Goal: Check status: Check status

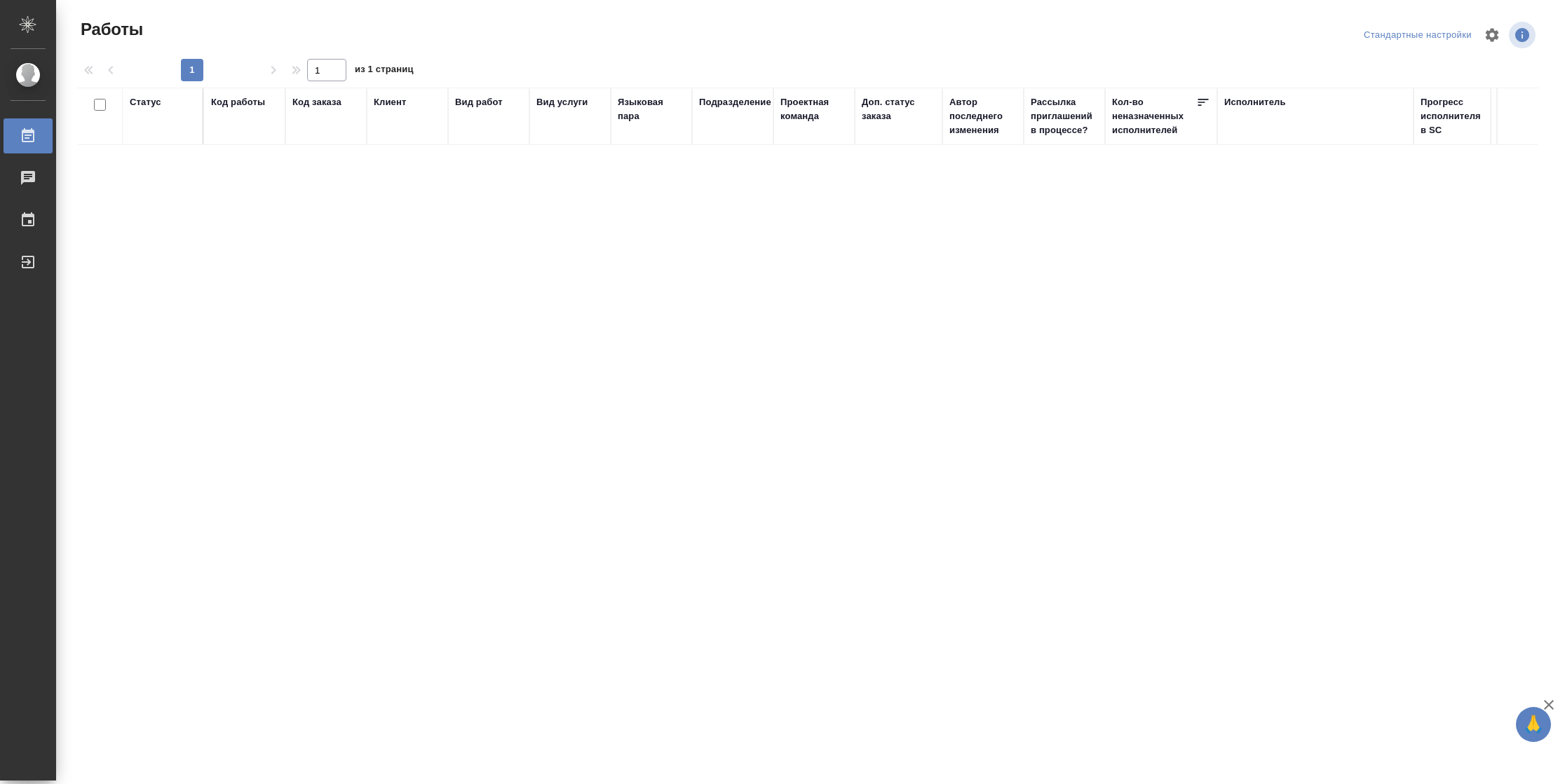
drag, startPoint x: 145, startPoint y: 104, endPoint x: 145, endPoint y: 115, distance: 11.0
click at [145, 104] on div "Статус" at bounding box center [146, 102] width 31 height 14
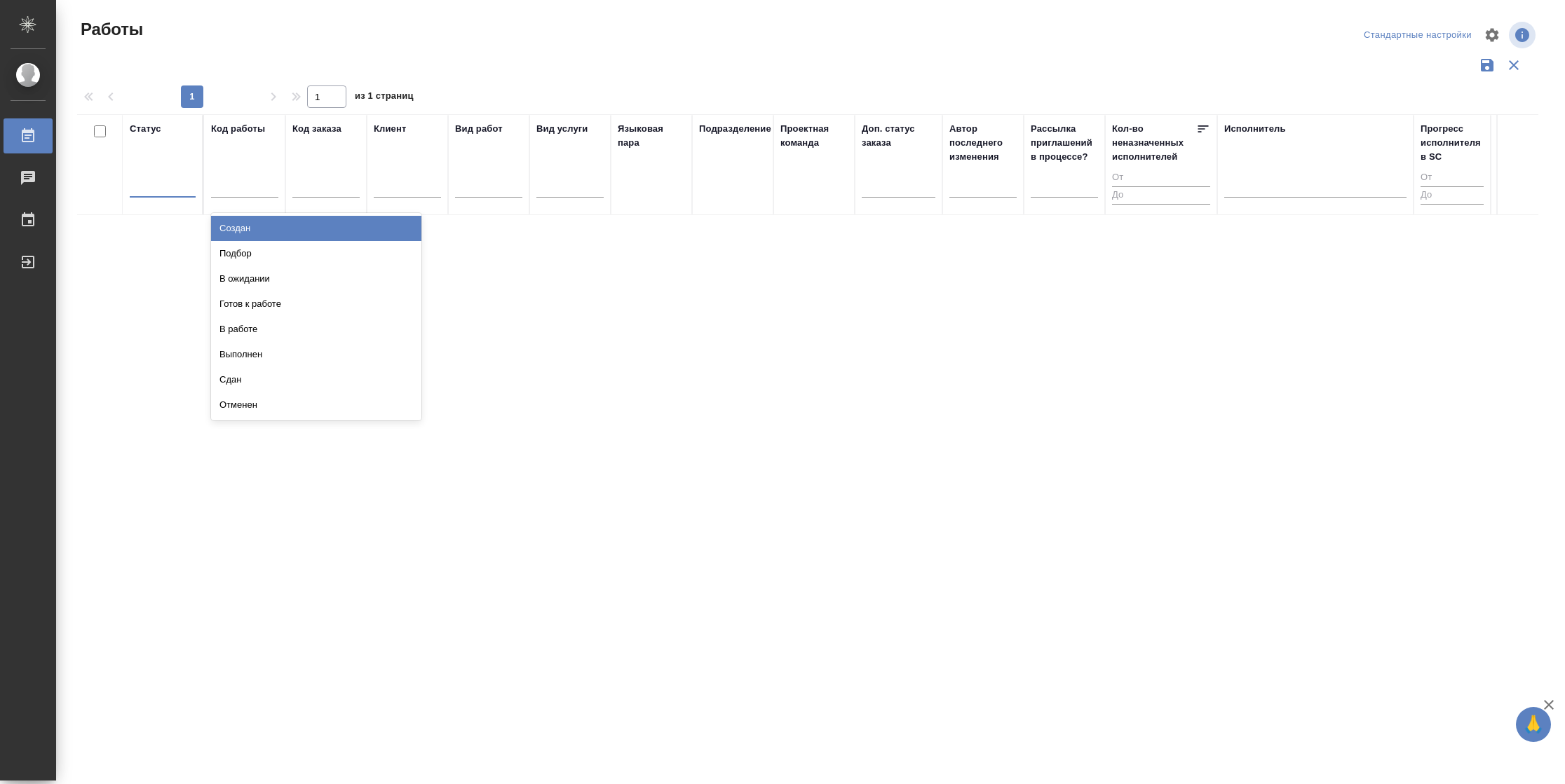
click at [150, 181] on div at bounding box center [163, 183] width 66 height 21
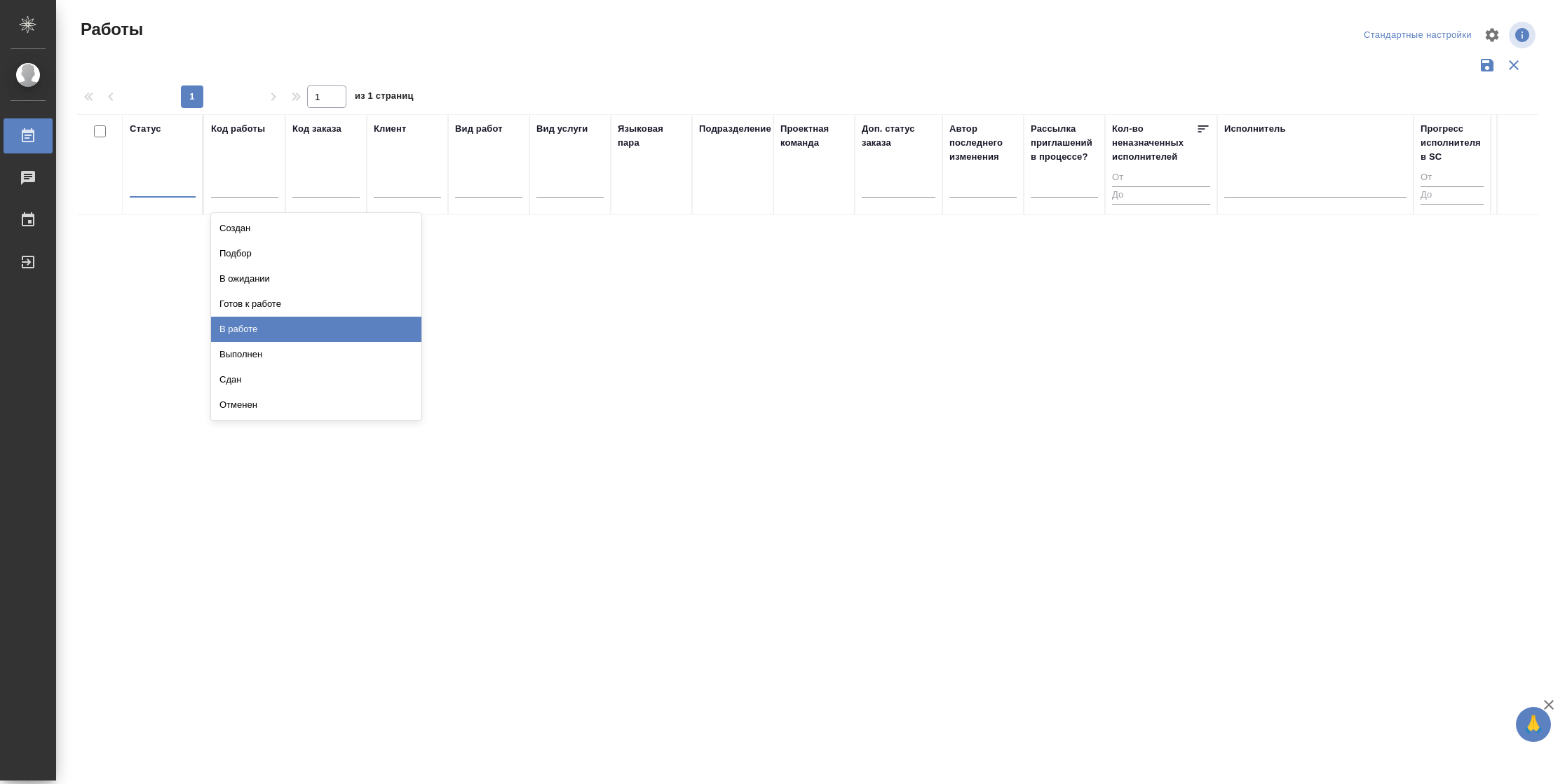
click at [242, 331] on div "В работе" at bounding box center [316, 329] width 210 height 26
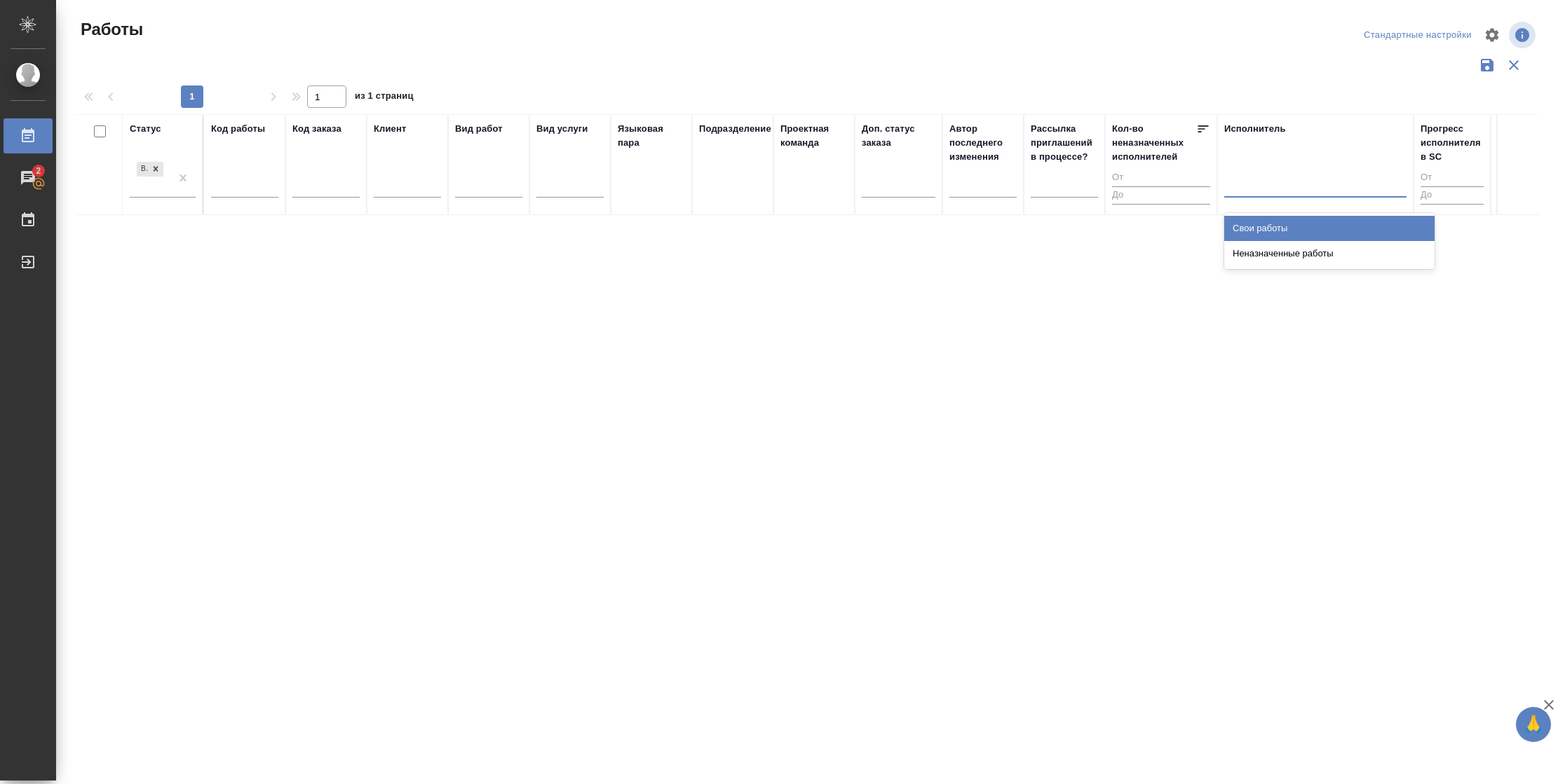
click at [1316, 175] on div at bounding box center [1315, 183] width 182 height 21
click at [1295, 232] on div "Свои работы" at bounding box center [1329, 228] width 210 height 26
click at [166, 189] on div "В работе" at bounding box center [150, 178] width 41 height 38
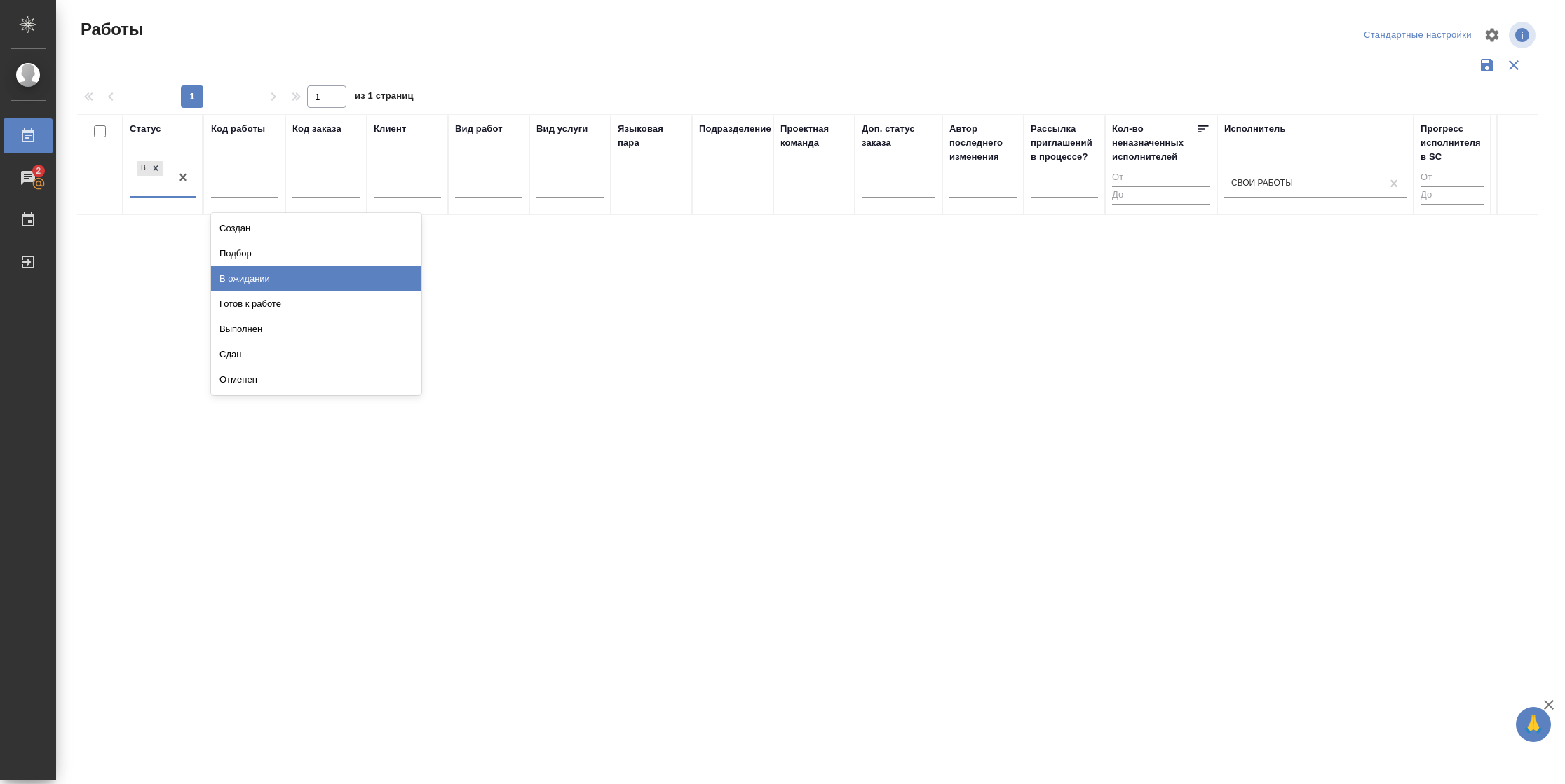
click at [270, 275] on div "В ожидании" at bounding box center [316, 279] width 210 height 26
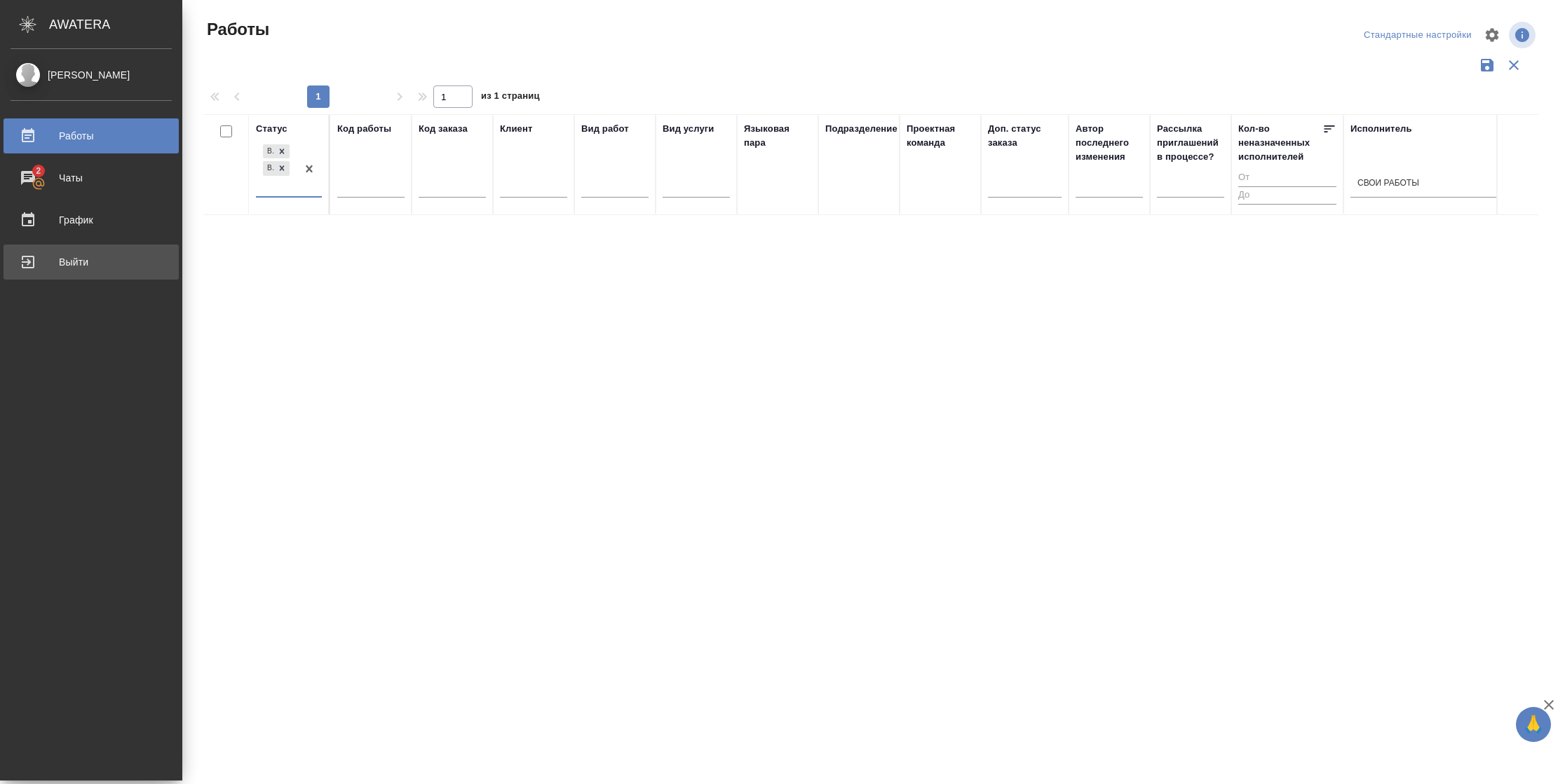
click at [30, 260] on link "Выйти" at bounding box center [91, 262] width 175 height 35
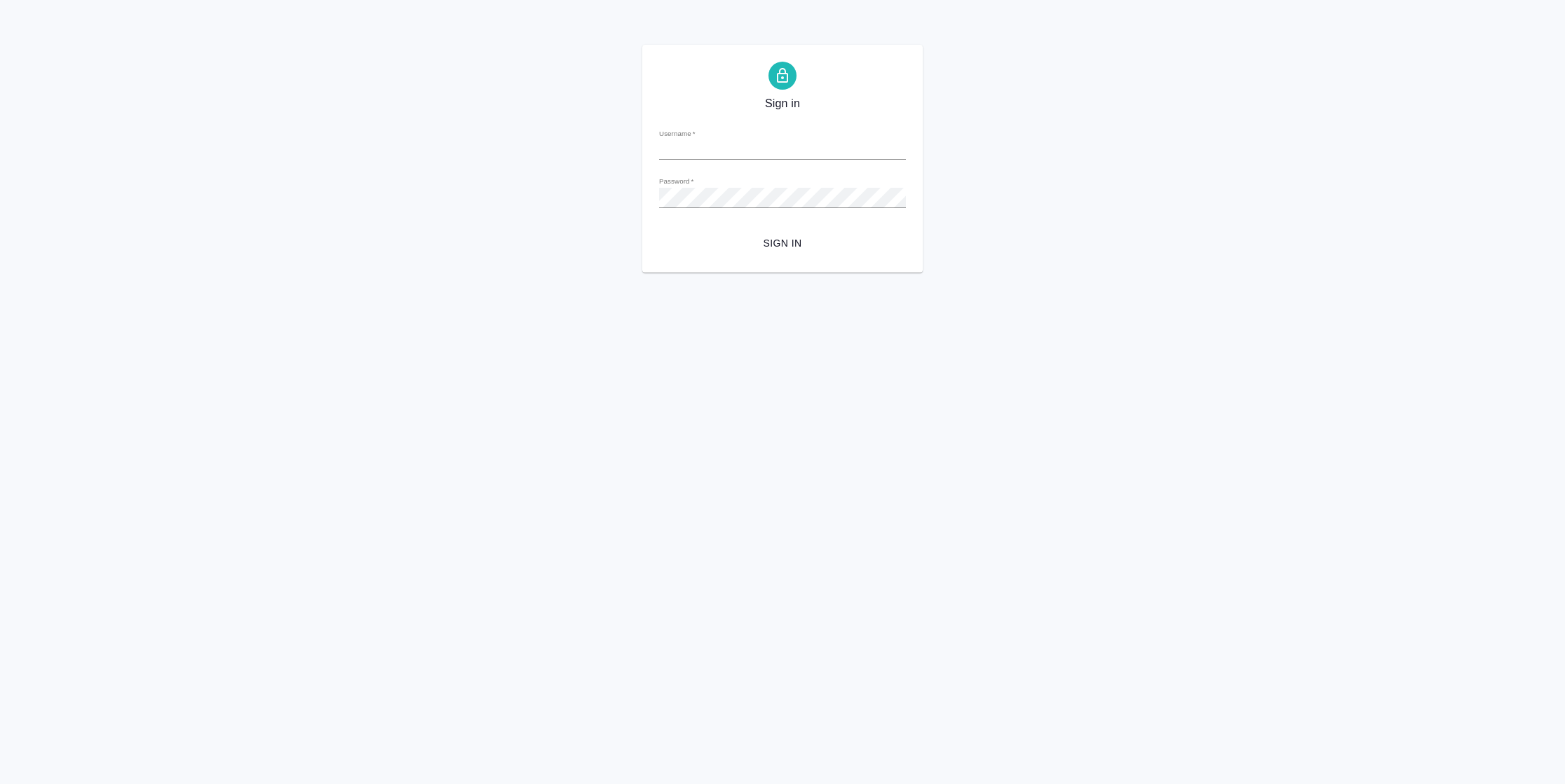
type input "n.vasilyeva@awatera.com"
click at [797, 237] on span "Sign in" at bounding box center [782, 243] width 224 height 17
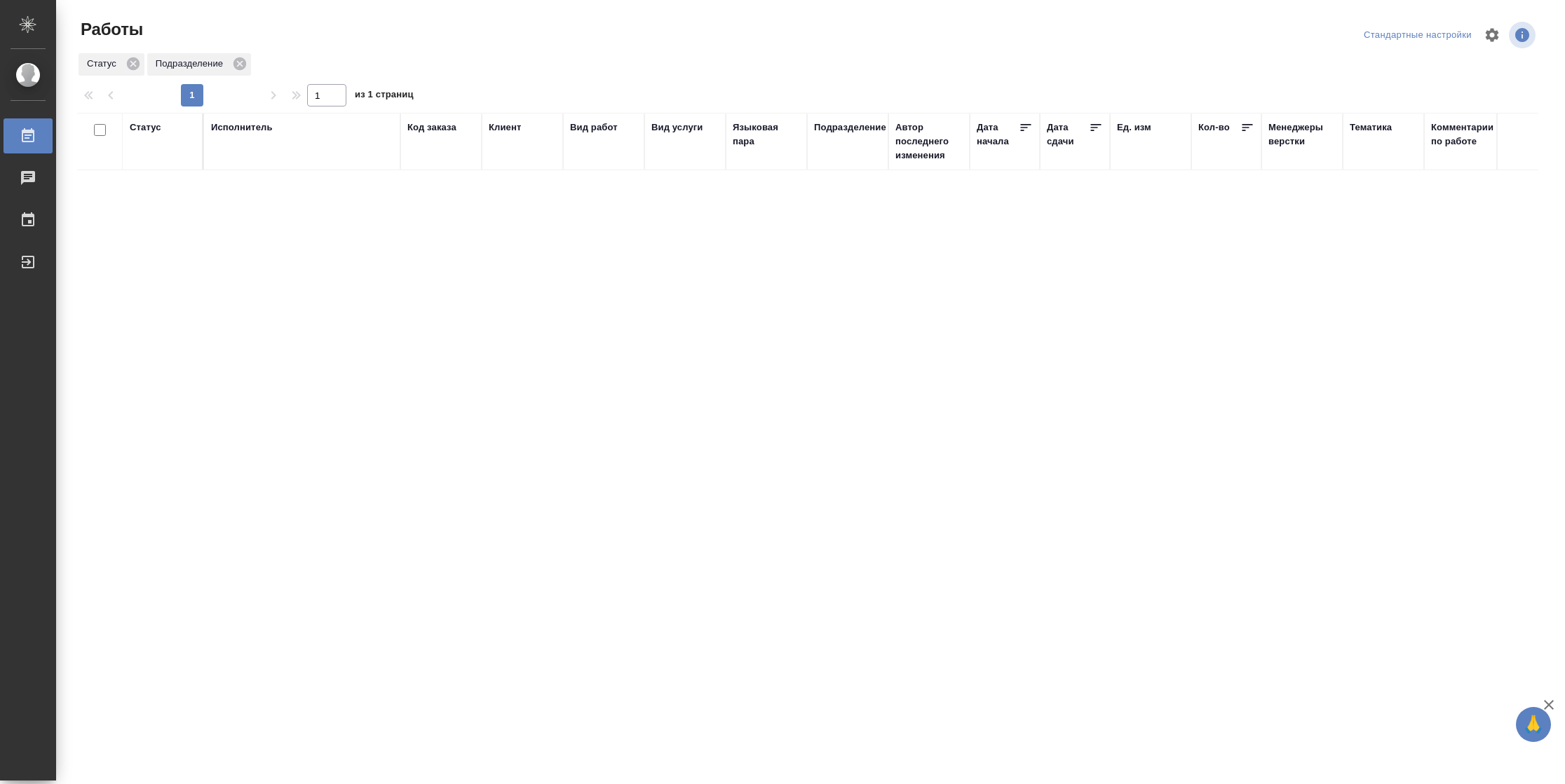
click at [154, 131] on div "Статус" at bounding box center [146, 127] width 31 height 14
click at [156, 184] on div "Подбор Готов к работе" at bounding box center [150, 169] width 41 height 55
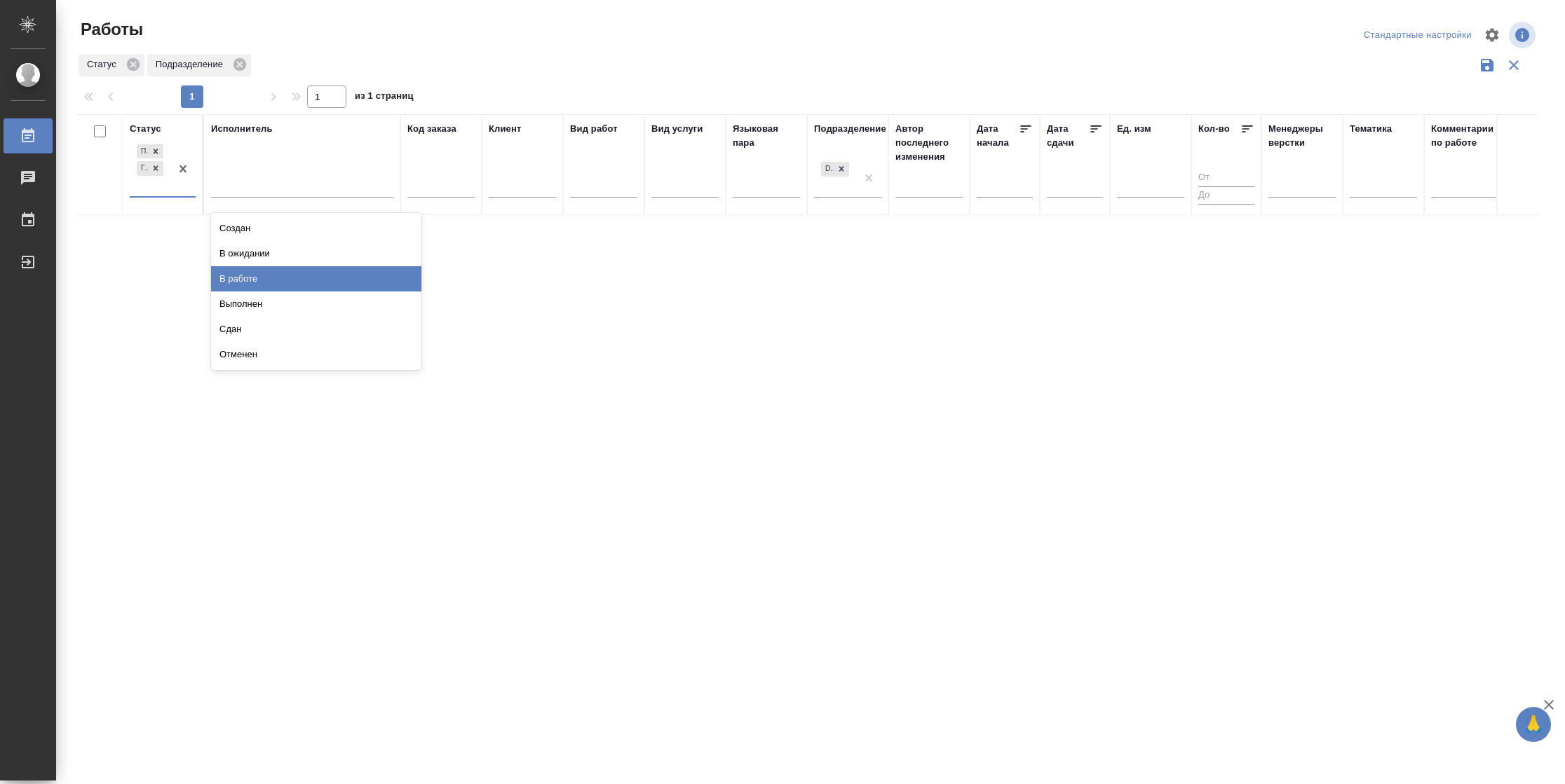
click at [271, 275] on div "В работе" at bounding box center [316, 279] width 210 height 26
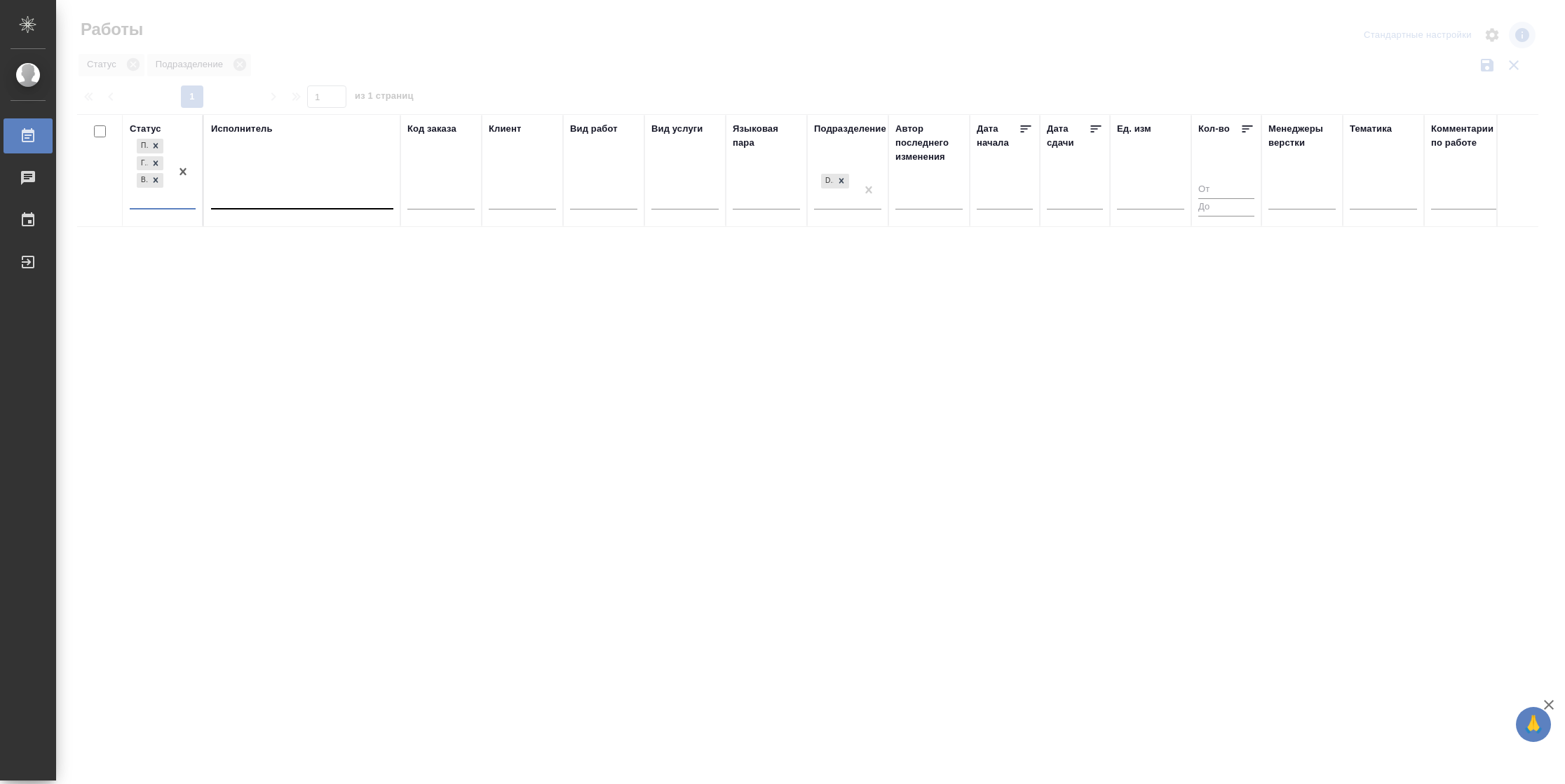
click at [310, 190] on div at bounding box center [302, 195] width 182 height 21
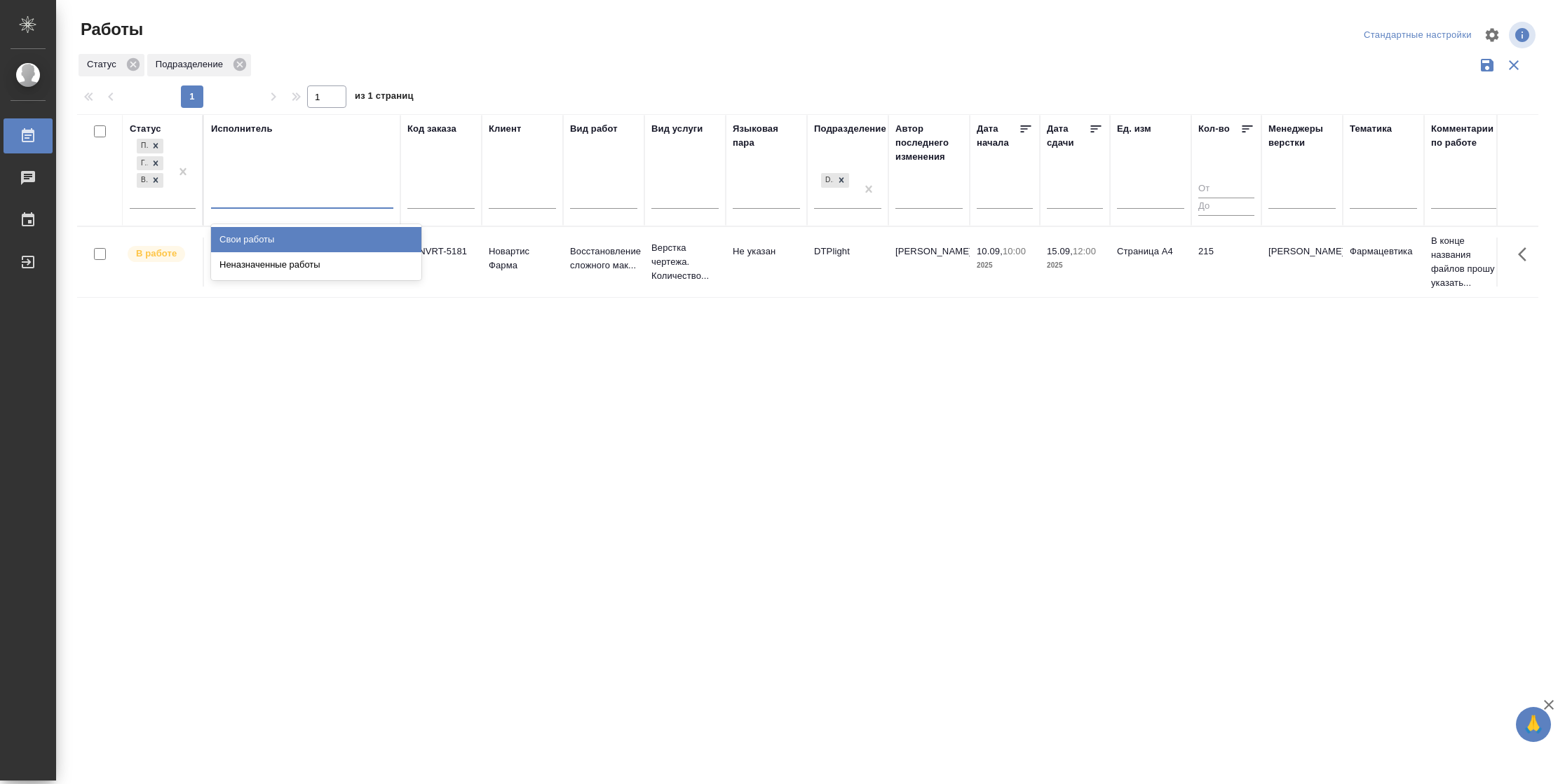
click at [302, 236] on div "Свои работы" at bounding box center [316, 240] width 210 height 26
